Goal: Check status: Check status

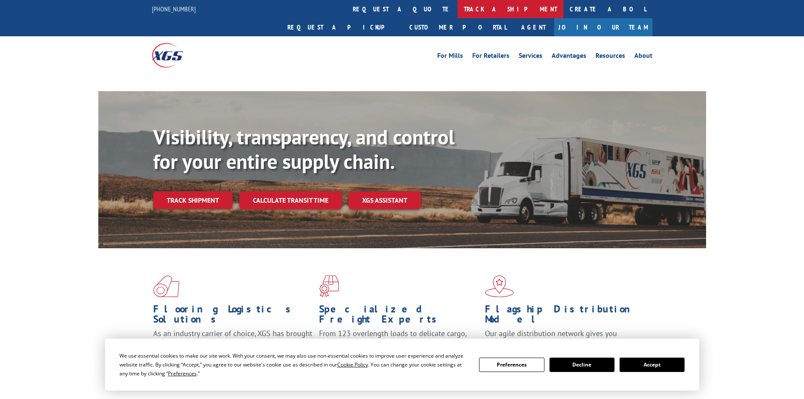
click at [458, 8] on link "track a shipment" at bounding box center [511, 9] width 106 height 18
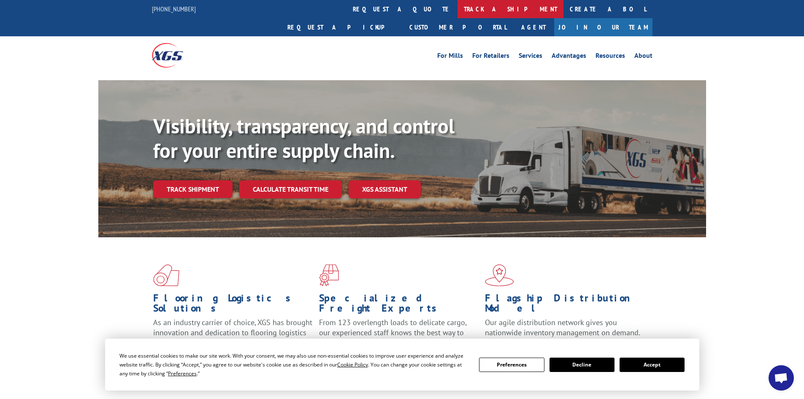
click at [458, 8] on link "track a shipment" at bounding box center [511, 9] width 106 height 18
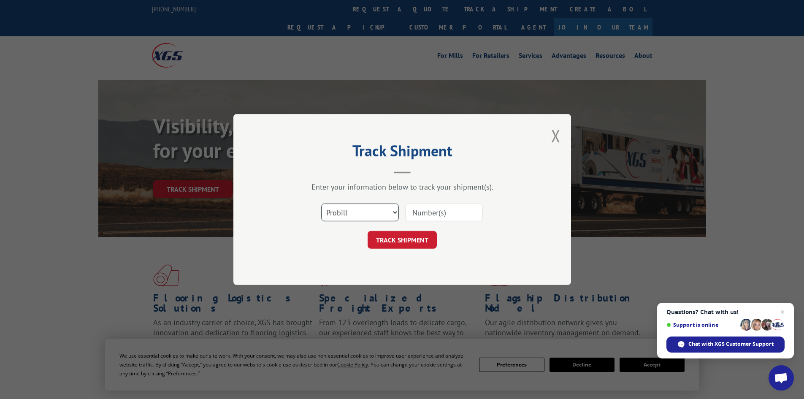
click at [367, 208] on select "Select category... Probill BOL PO" at bounding box center [360, 212] width 78 height 18
select select "po"
click at [321, 203] on select "Select category... Probill BOL PO" at bounding box center [360, 212] width 78 height 18
click at [420, 214] on input at bounding box center [444, 212] width 78 height 18
paste input "67512213"
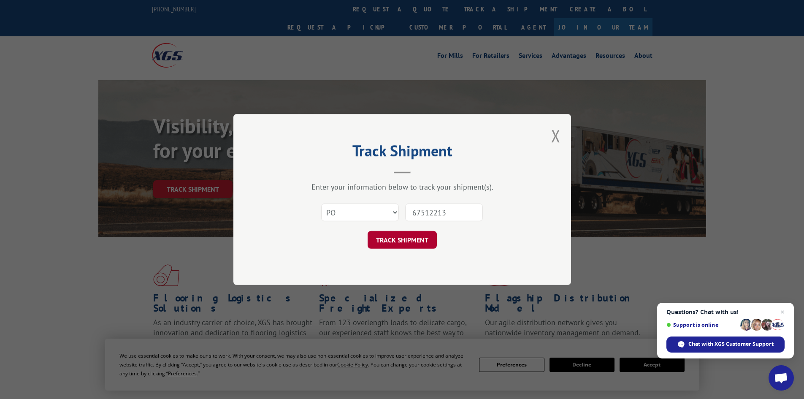
type input "67512213"
click at [395, 236] on button "TRACK SHIPMENT" at bounding box center [402, 240] width 69 height 18
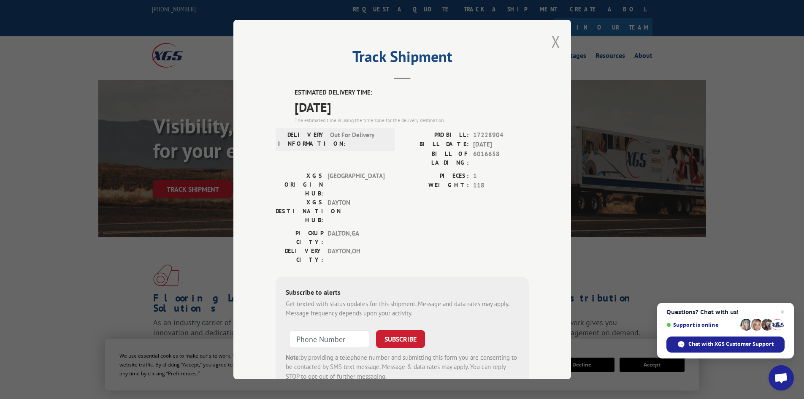
click at [553, 42] on button "Close modal" at bounding box center [555, 41] width 9 height 22
